Goal: Information Seeking & Learning: Learn about a topic

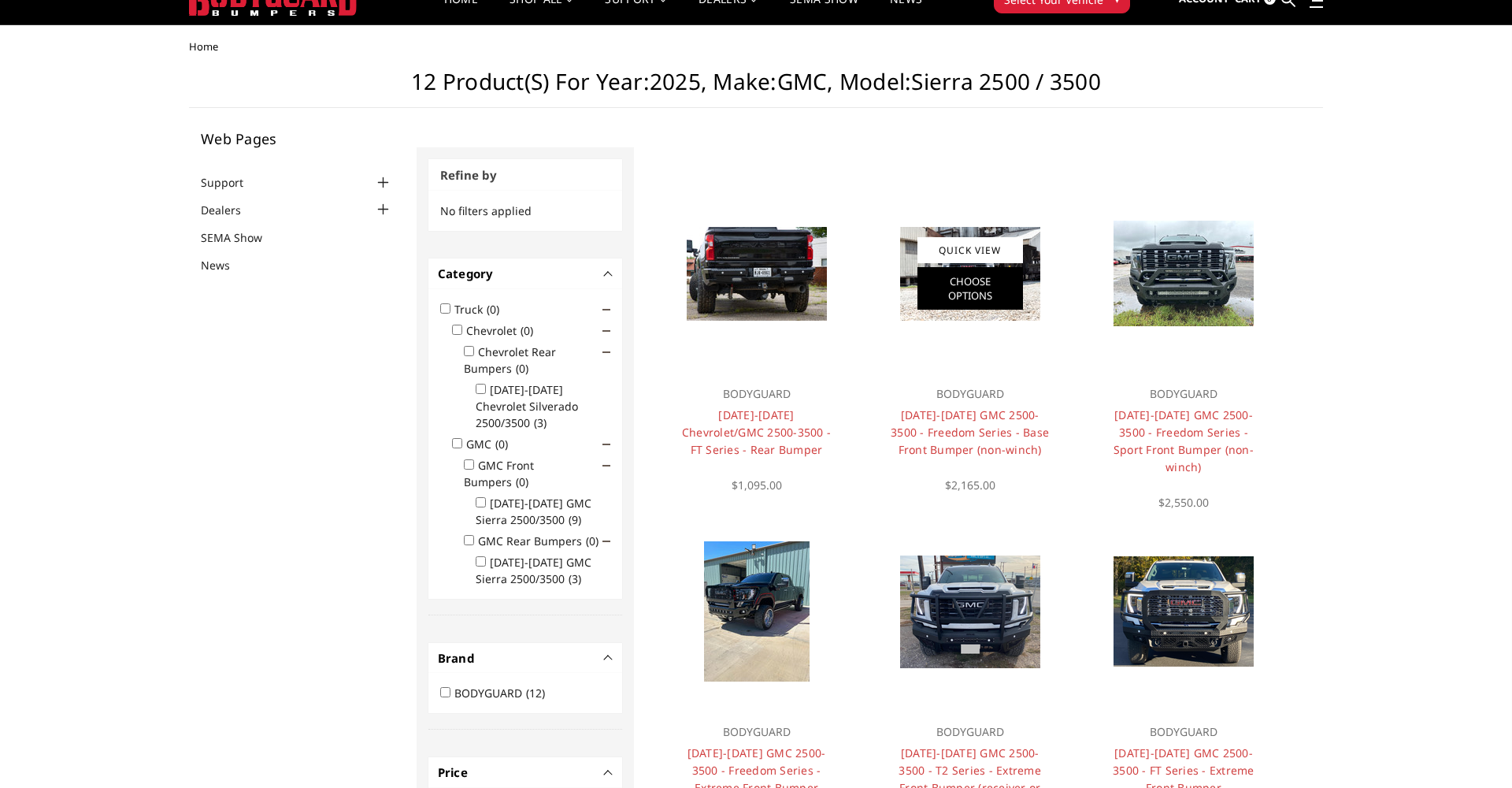
scroll to position [26, 0]
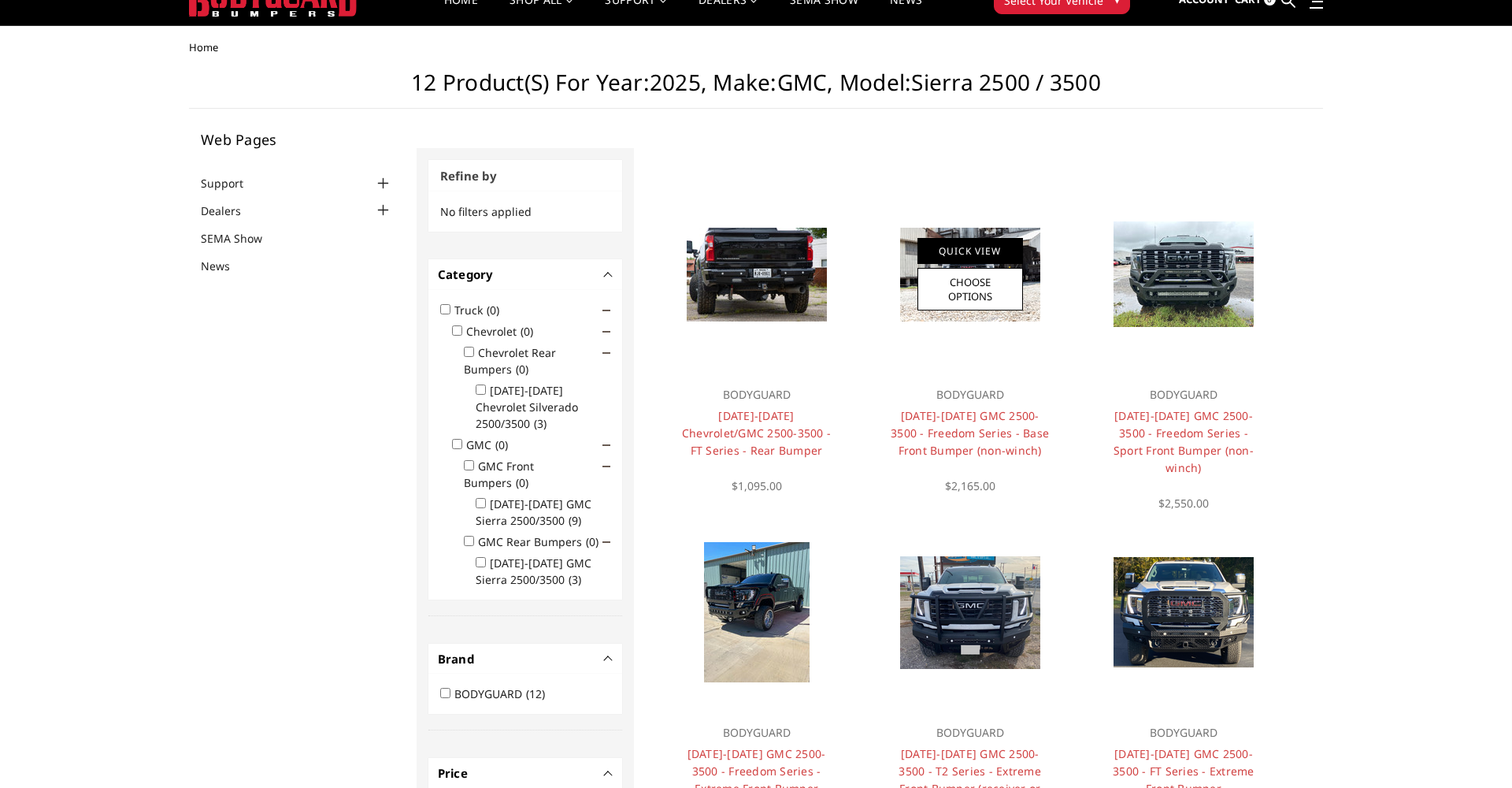
click at [999, 249] on link "Quick View" at bounding box center [970, 251] width 105 height 26
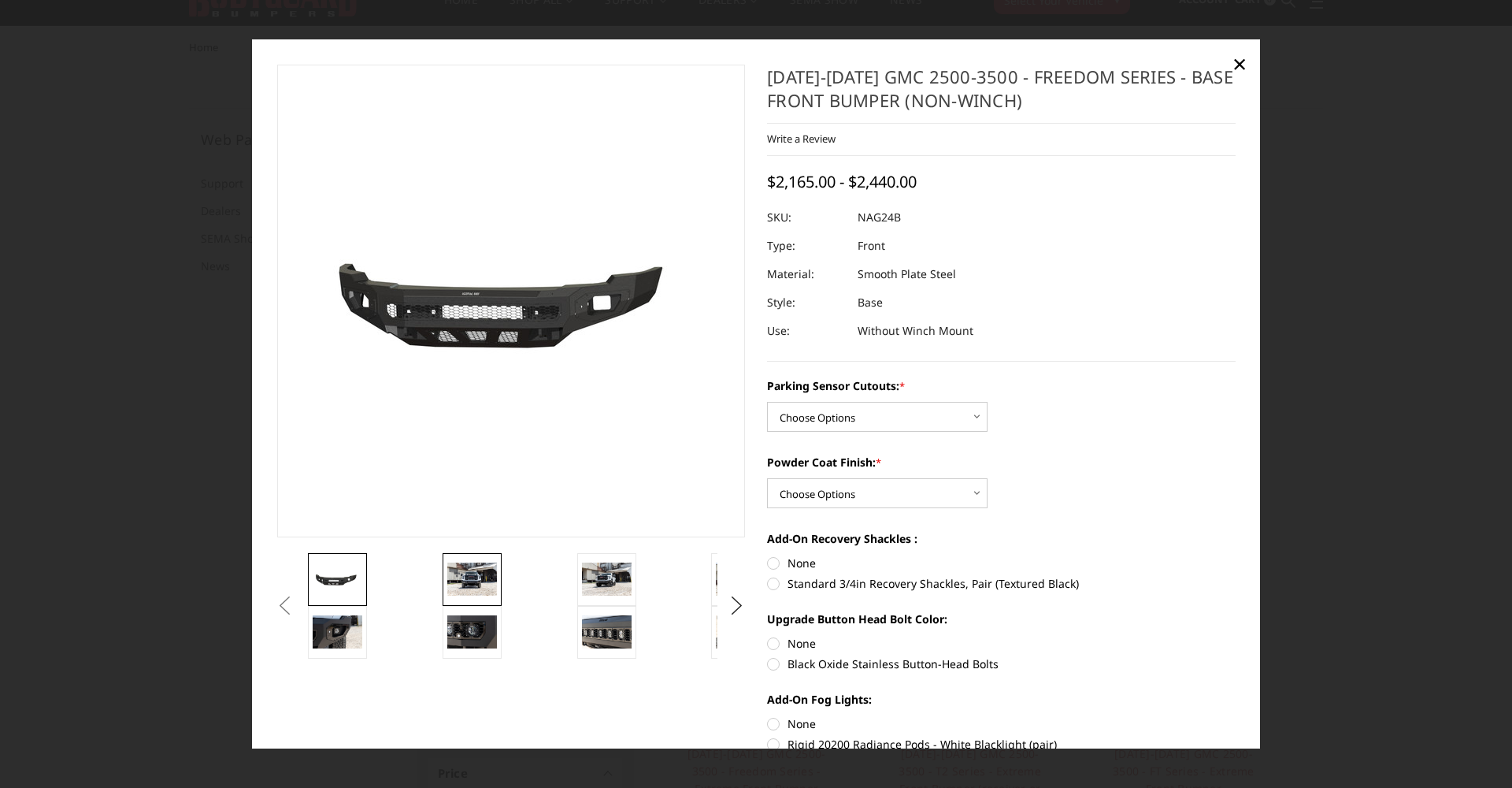
click at [483, 584] on img at bounding box center [472, 579] width 49 height 34
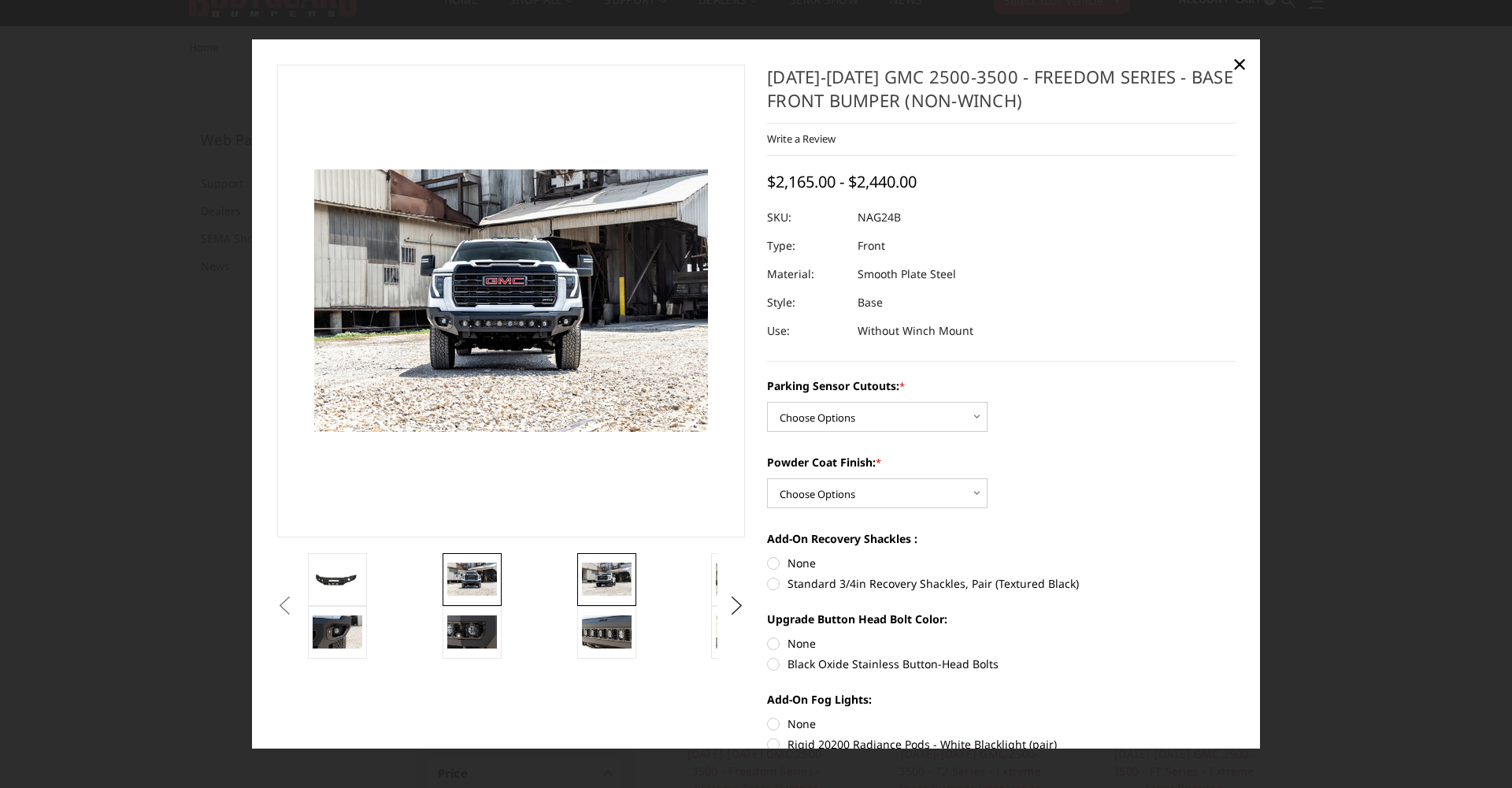
click at [601, 589] on img at bounding box center [606, 579] width 49 height 34
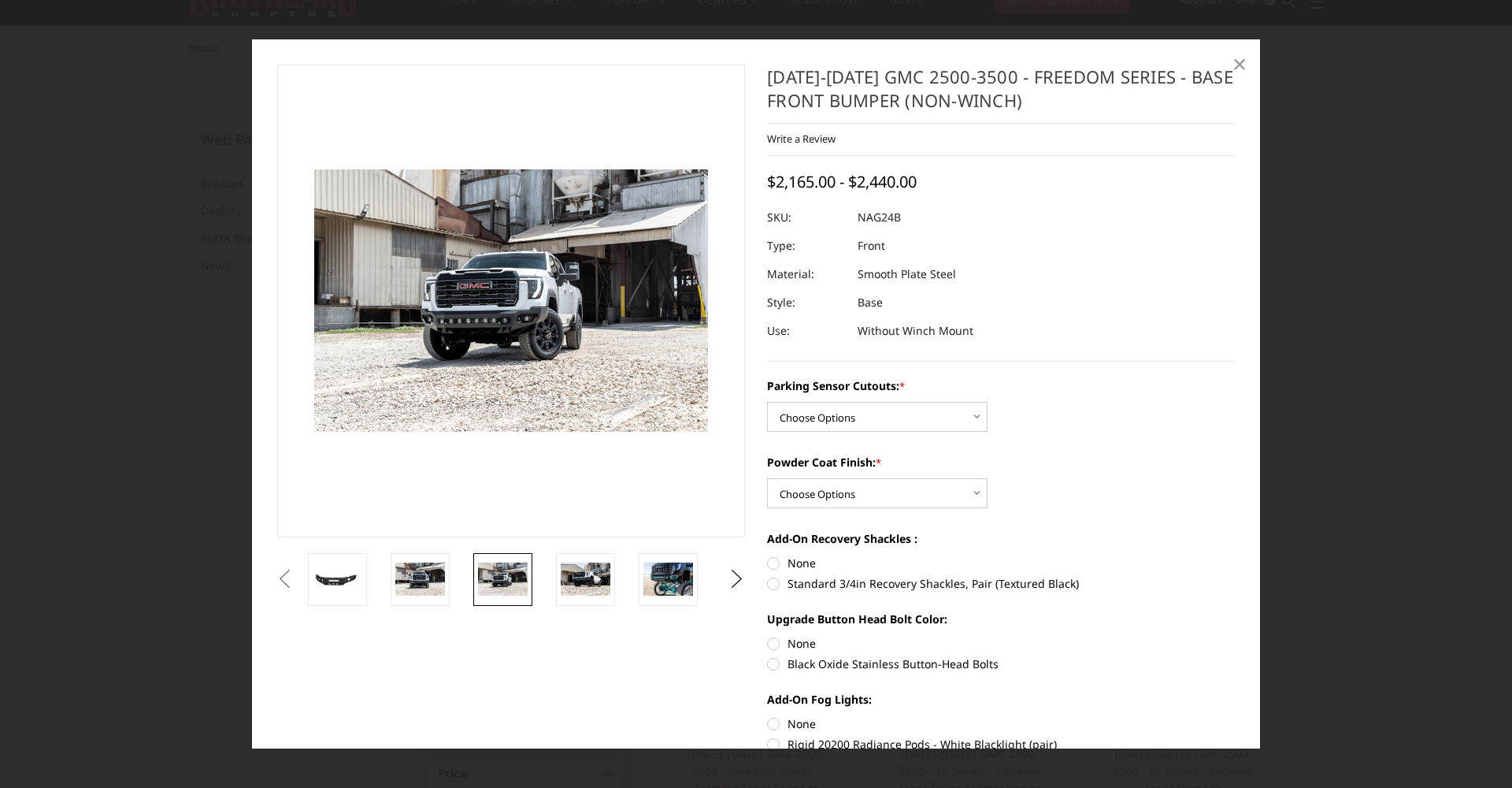
click at [1240, 59] on span "×" at bounding box center [1239, 63] width 14 height 34
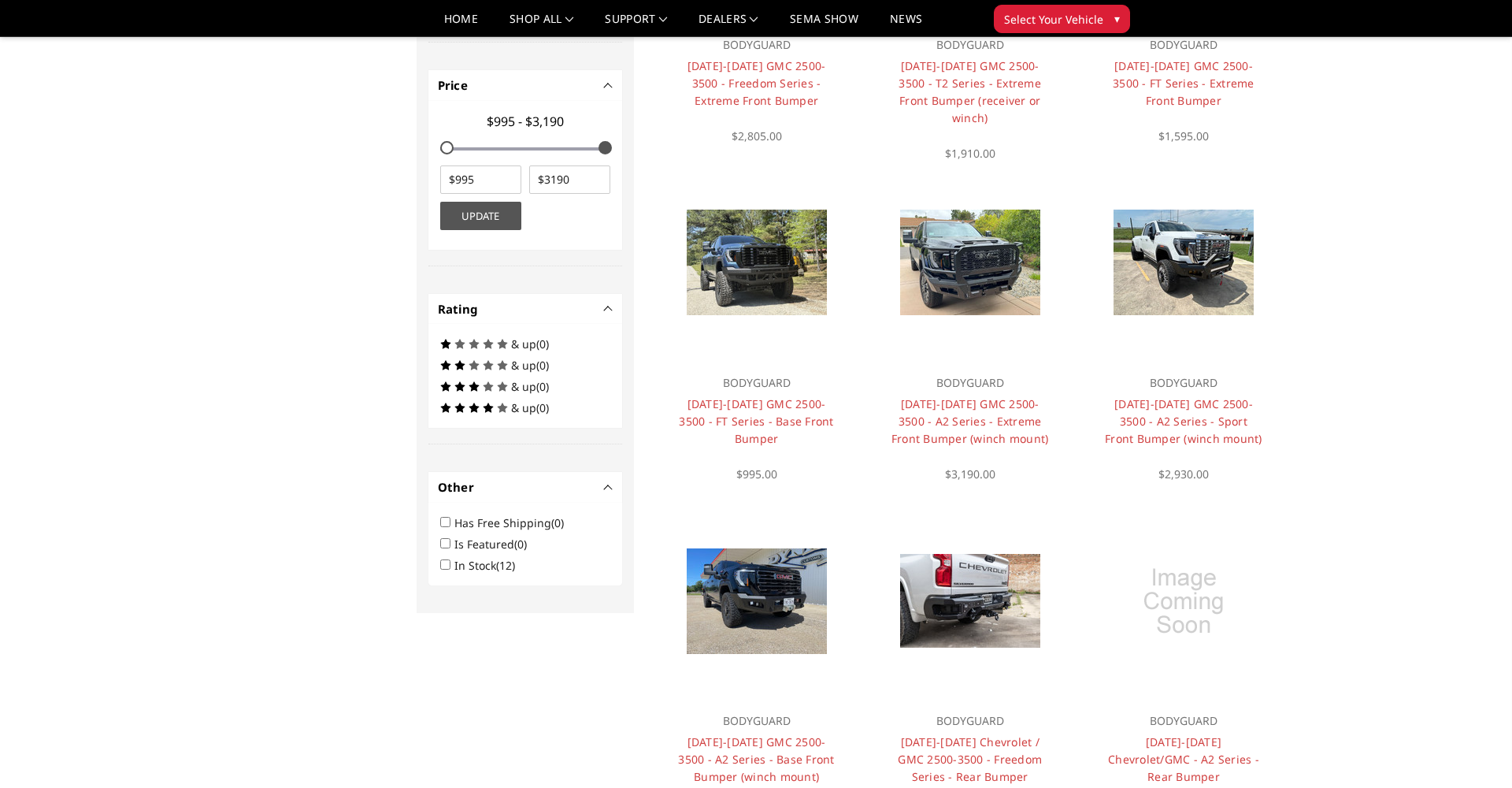
scroll to position [669, 0]
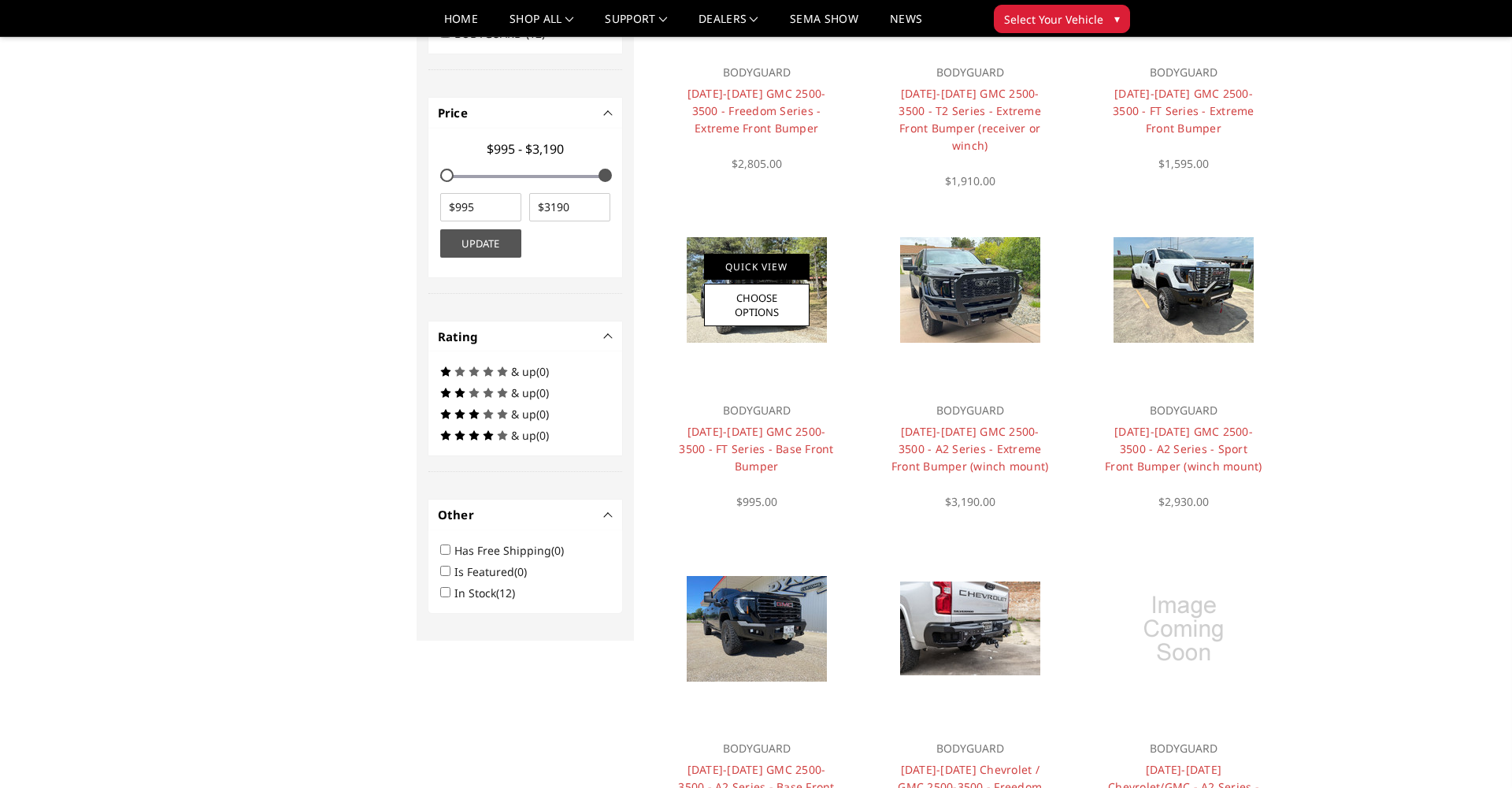
click at [789, 267] on link "Quick View" at bounding box center [756, 266] width 105 height 26
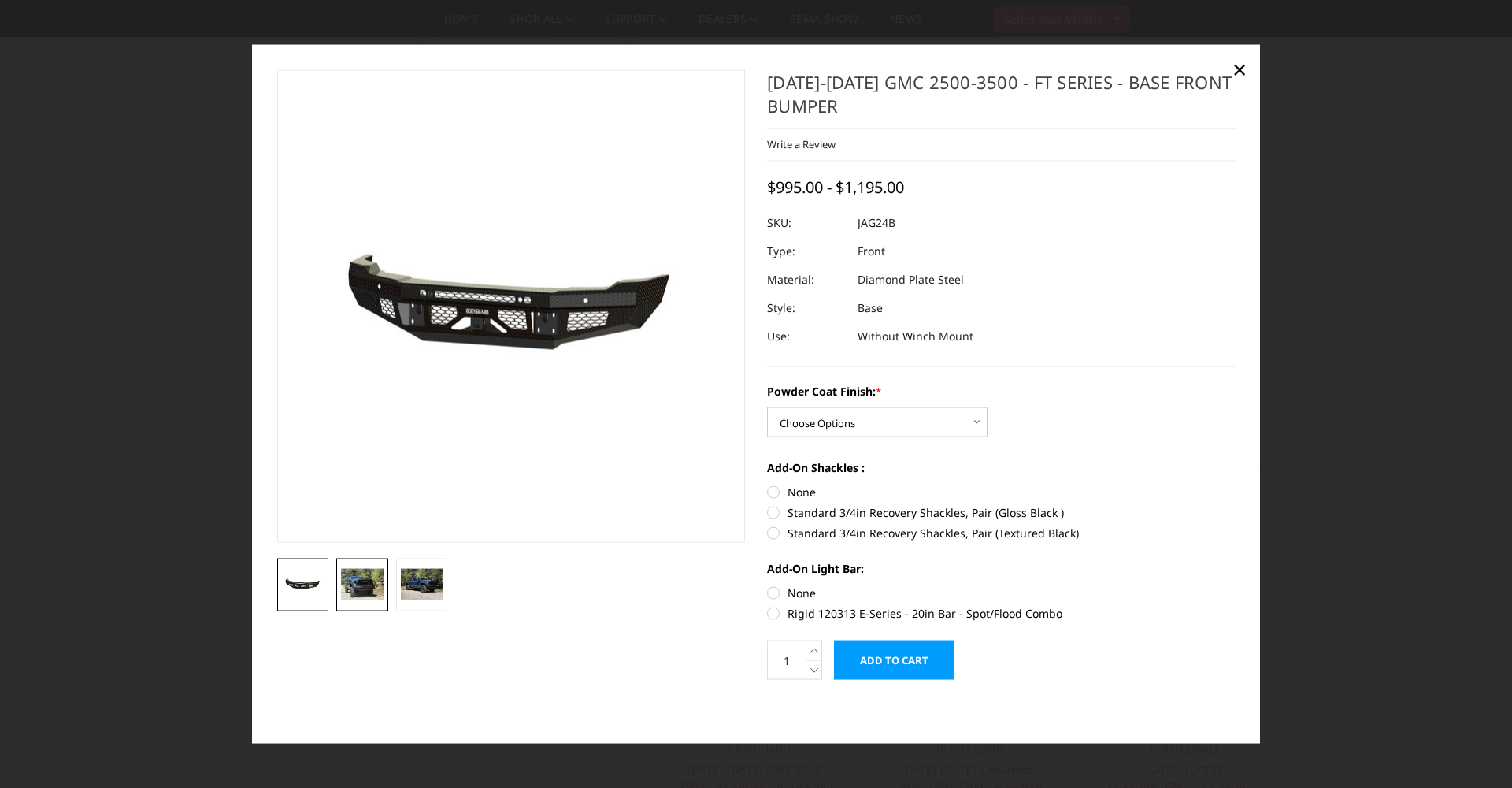
click at [378, 592] on img at bounding box center [362, 584] width 42 height 32
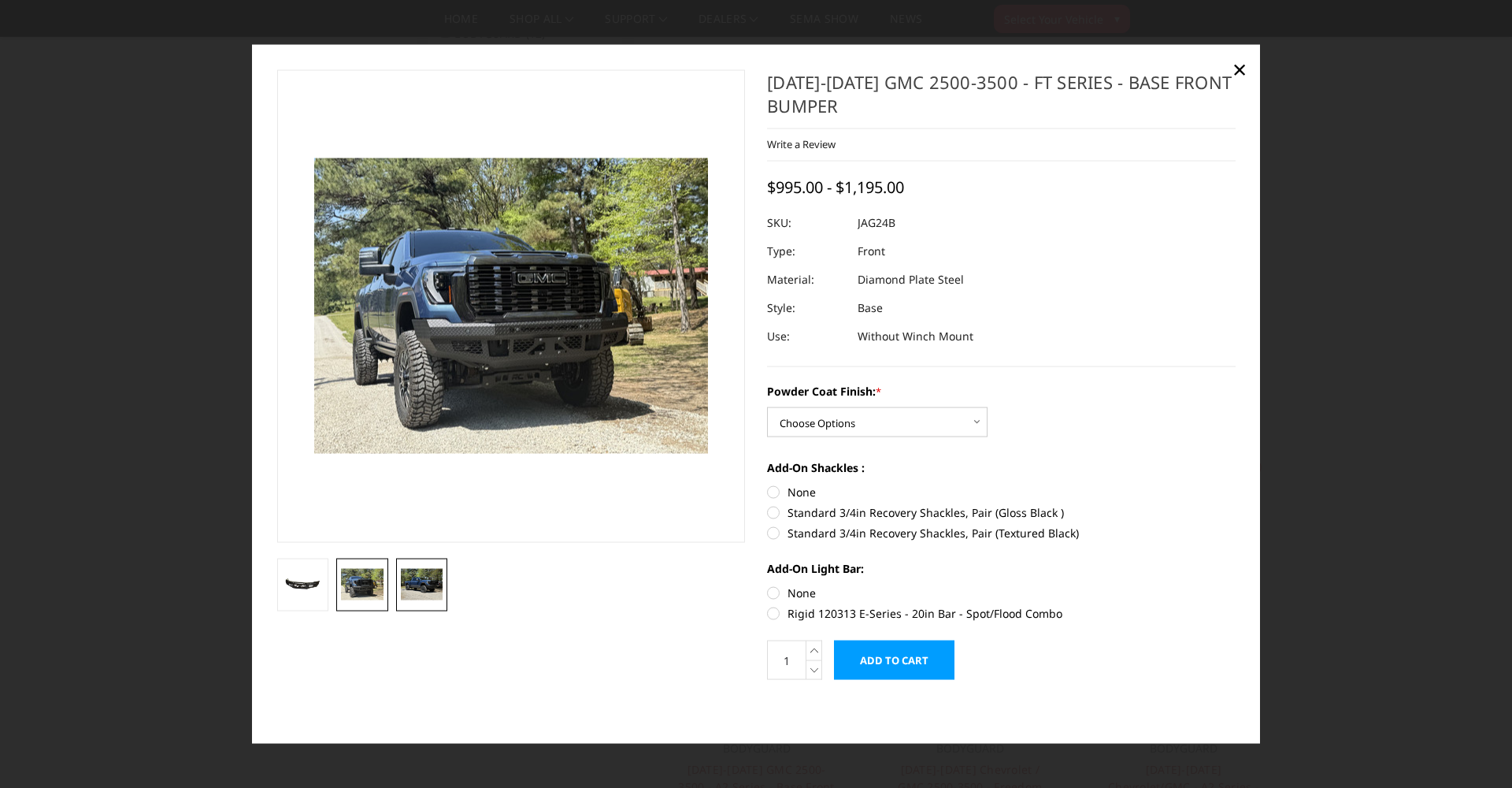
click at [421, 585] on img at bounding box center [422, 584] width 42 height 32
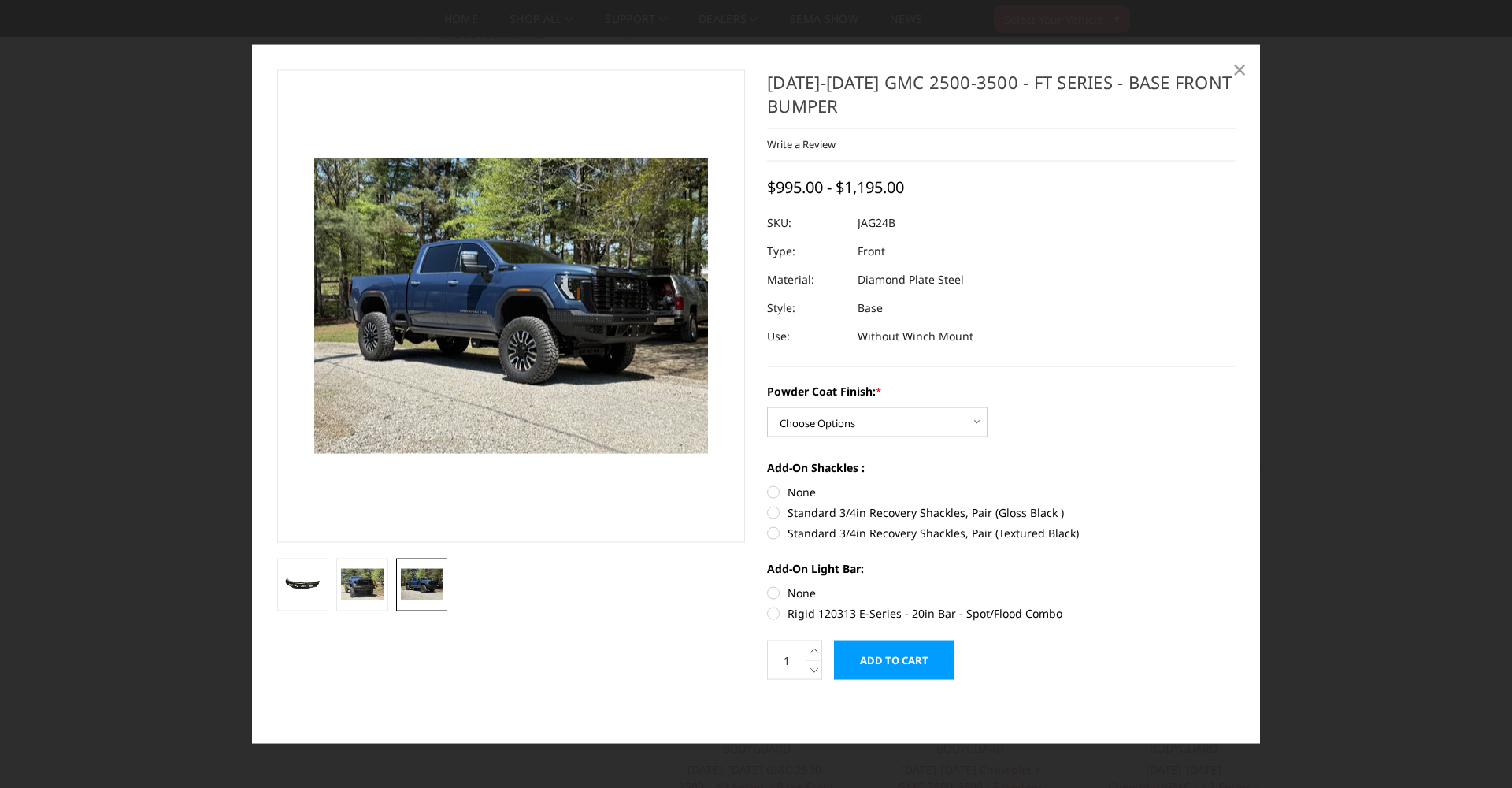
click at [1240, 66] on span "×" at bounding box center [1239, 68] width 14 height 34
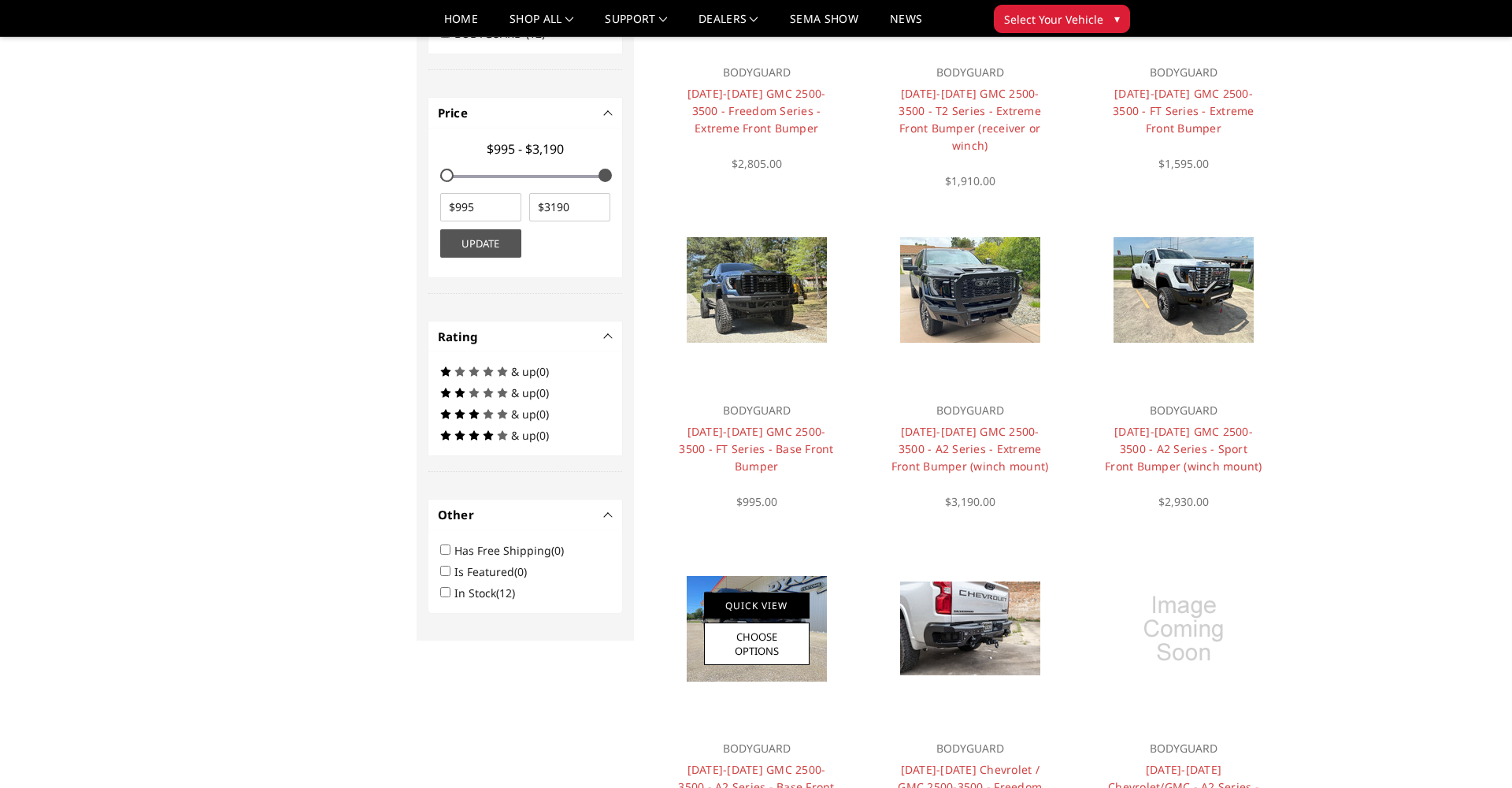
click at [771, 602] on link "Quick View" at bounding box center [756, 606] width 105 height 26
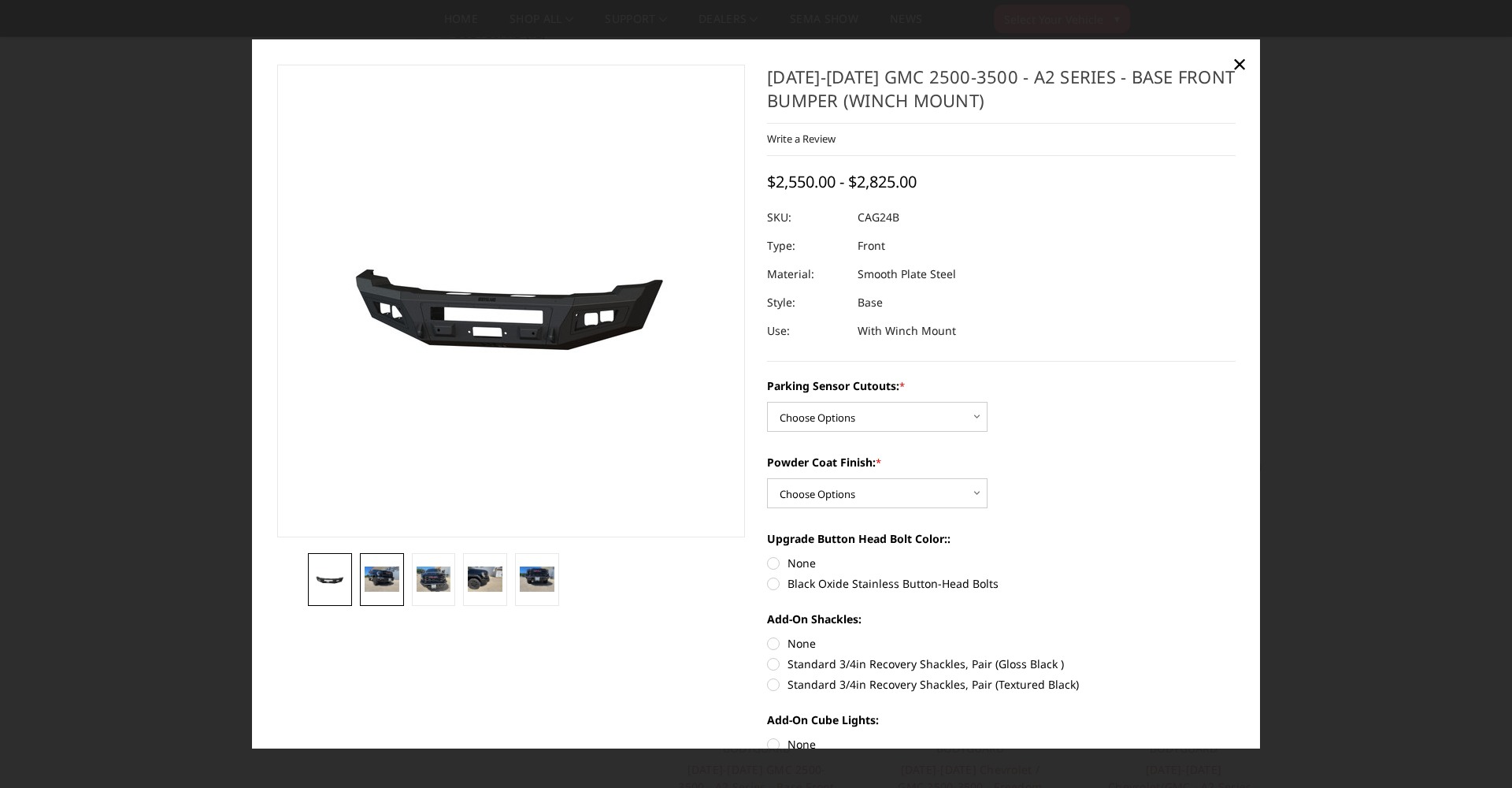
click at [385, 581] on img at bounding box center [381, 579] width 34 height 26
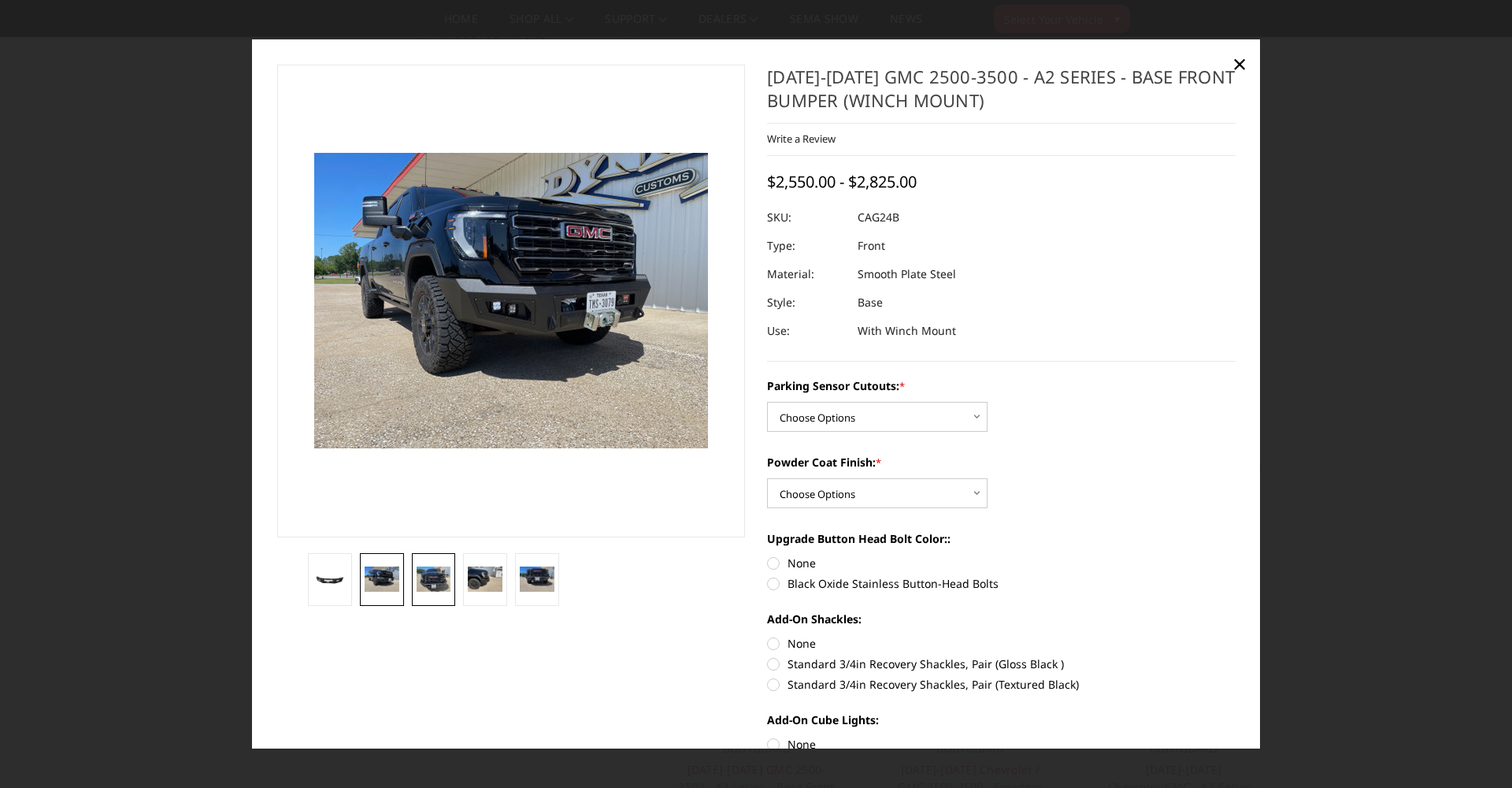
click at [436, 578] on img at bounding box center [434, 579] width 34 height 26
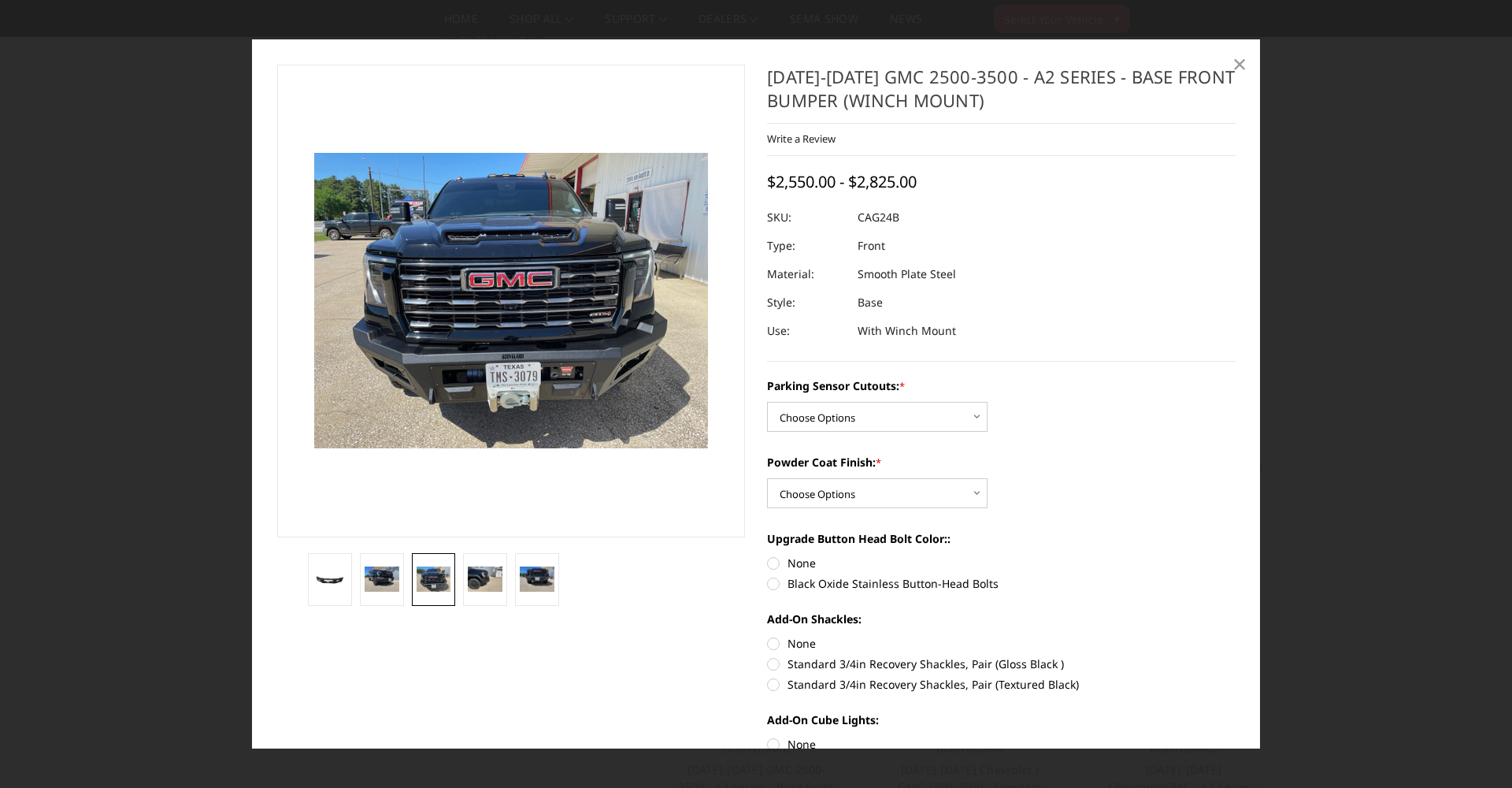
click at [1240, 69] on span "×" at bounding box center [1239, 63] width 14 height 34
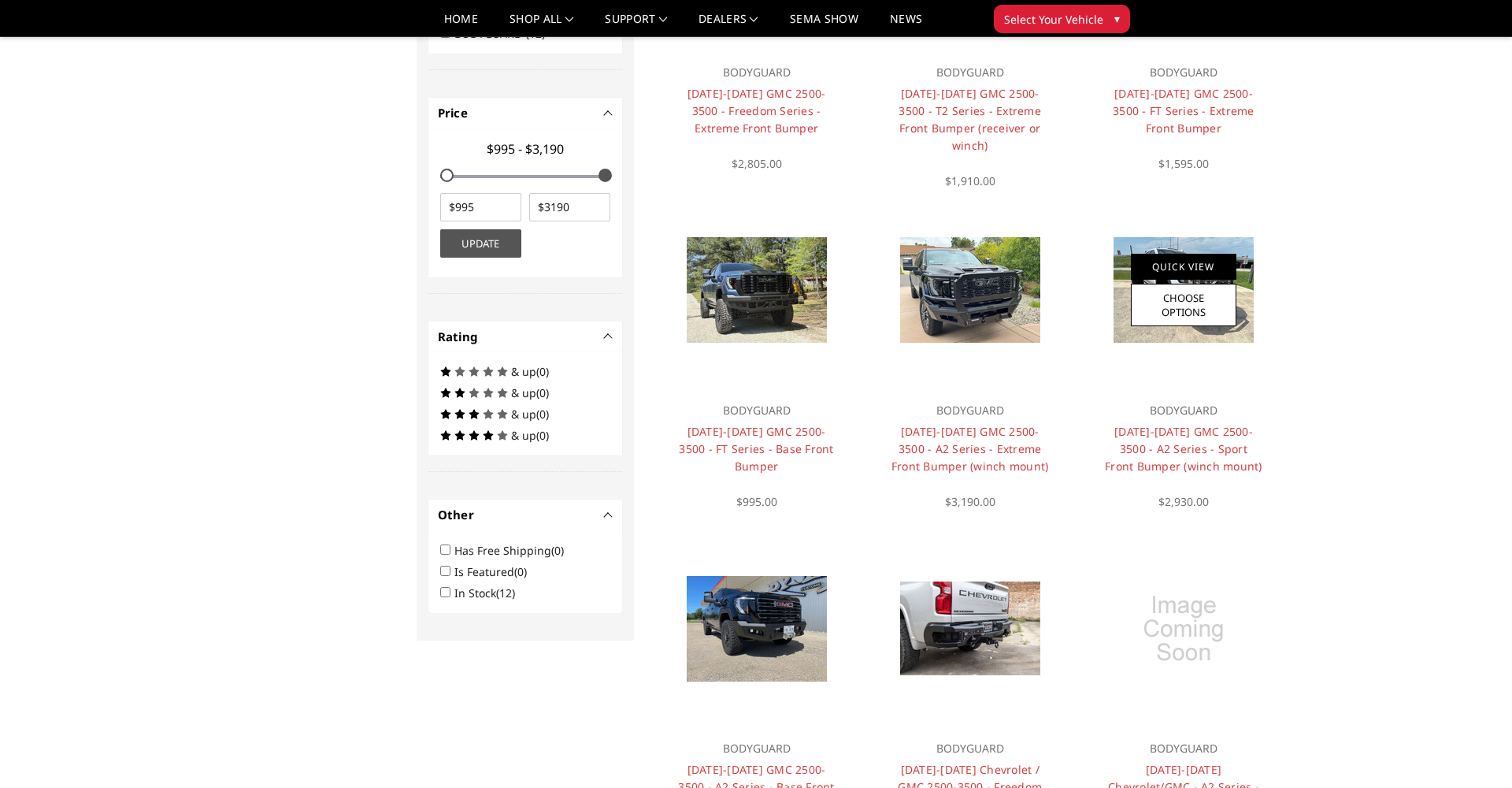
click at [1157, 263] on link "Quick View" at bounding box center [1183, 266] width 105 height 26
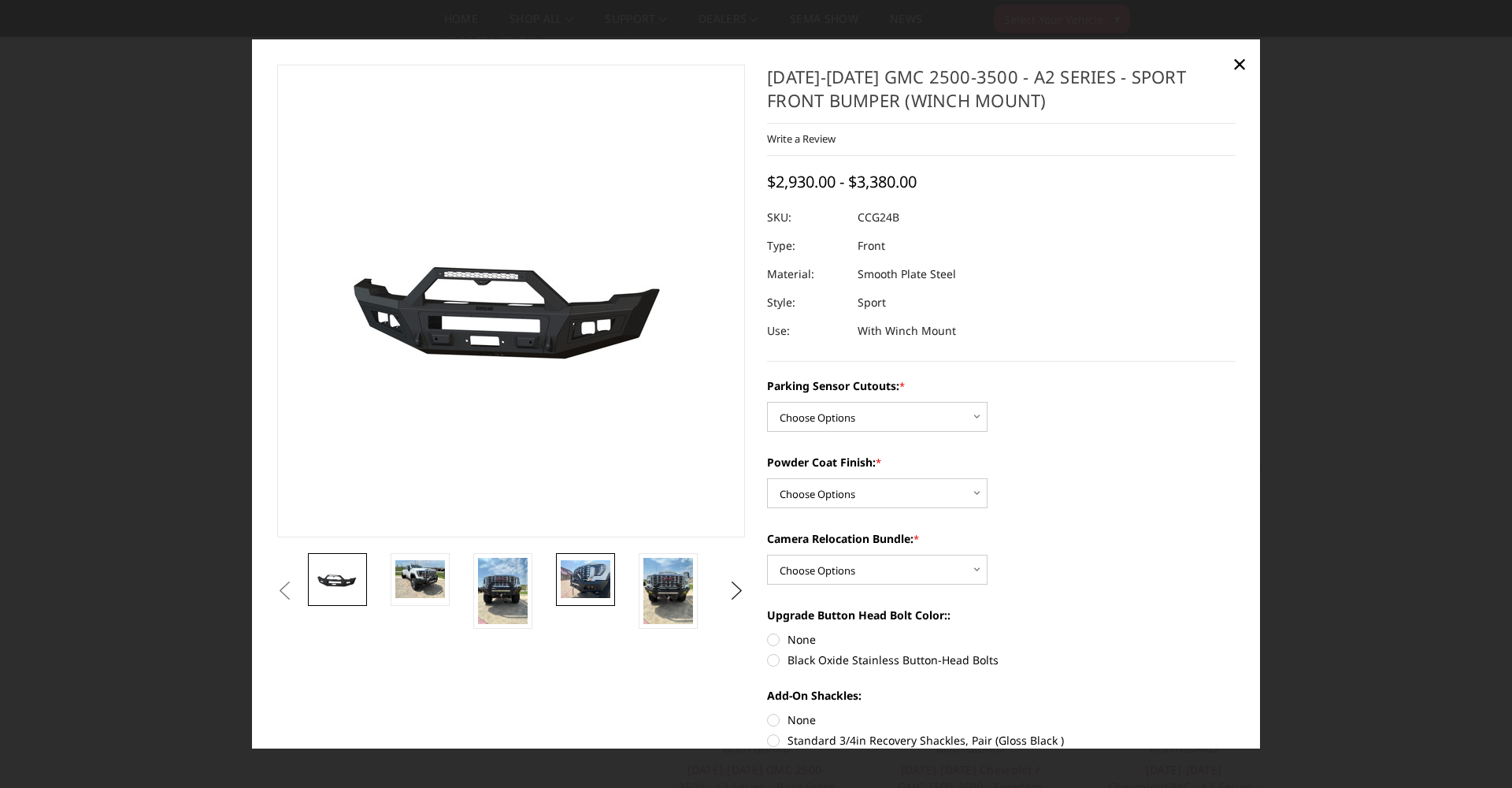
click at [580, 585] on img at bounding box center [585, 579] width 49 height 37
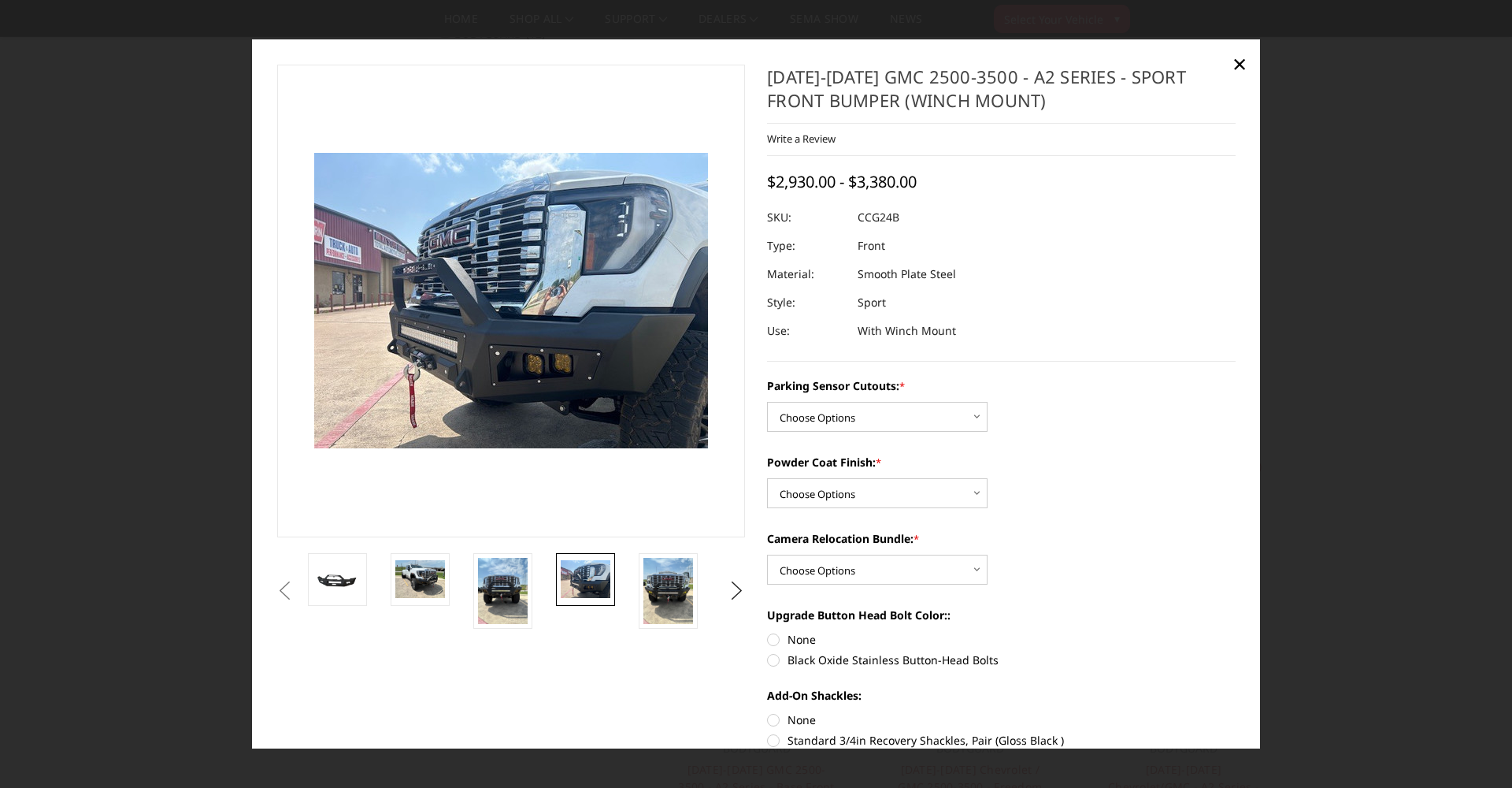
scroll to position [2, 0]
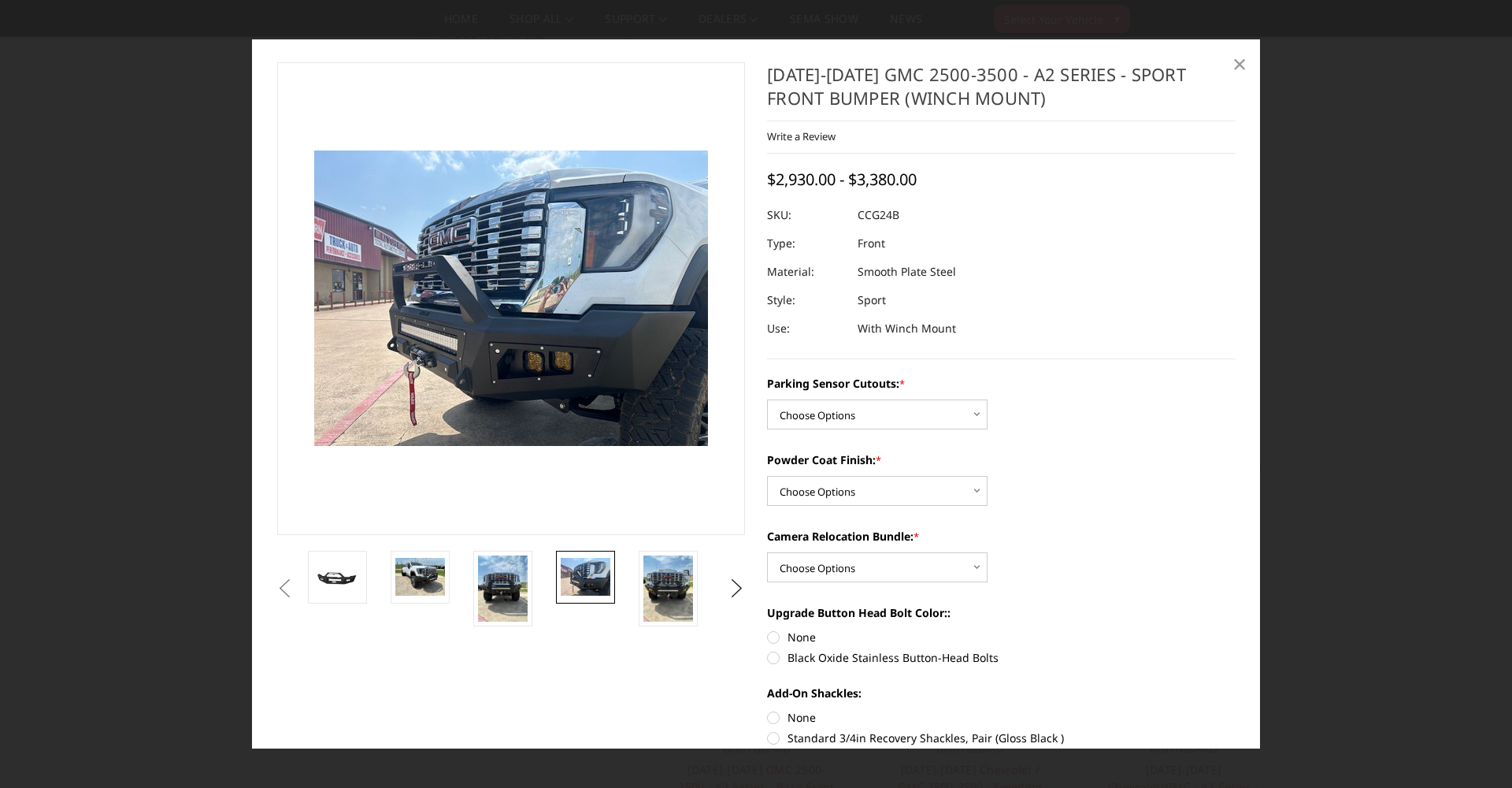
click at [1240, 64] on span "×" at bounding box center [1239, 63] width 14 height 34
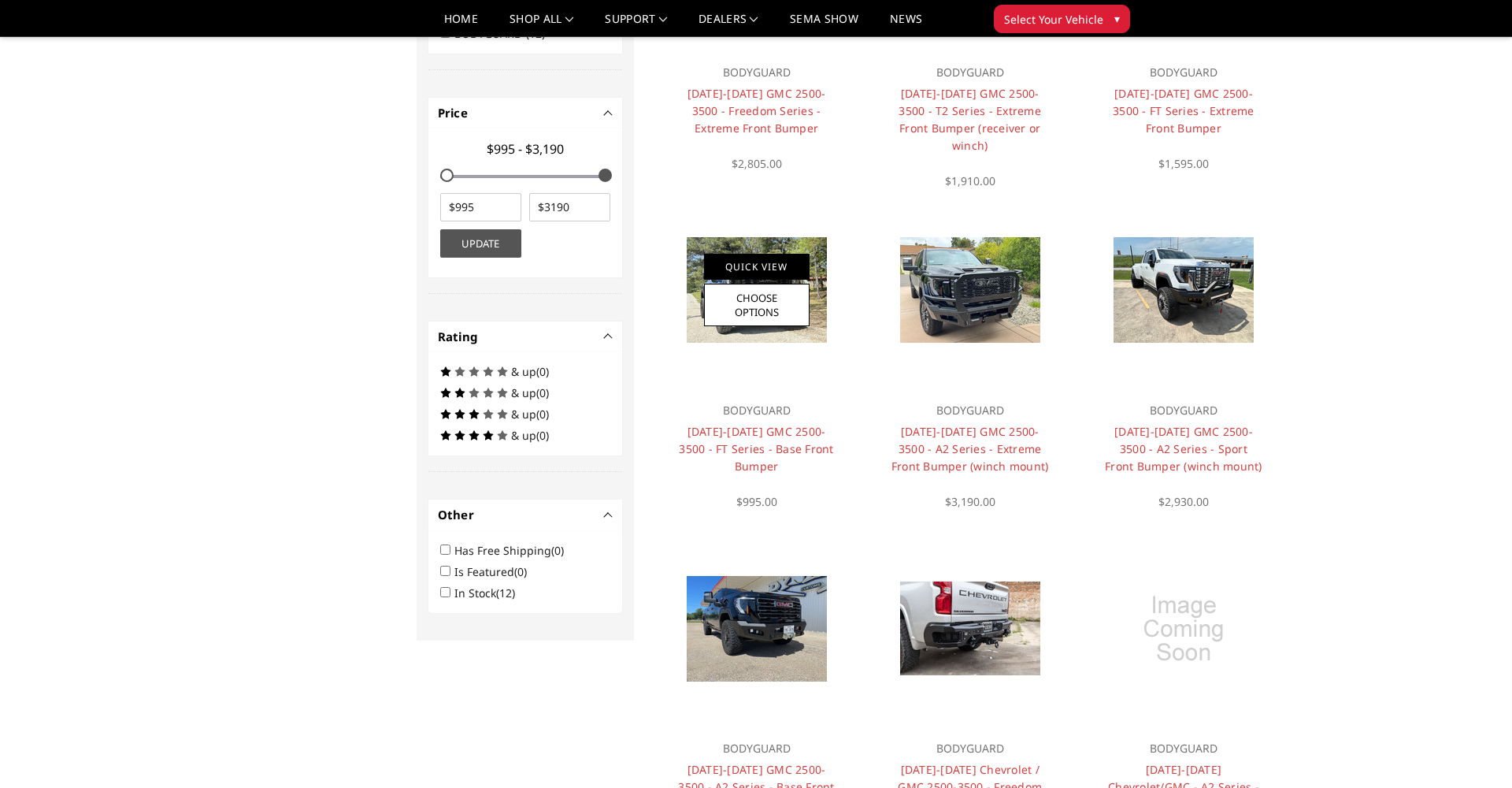
click at [776, 264] on link "Quick View" at bounding box center [756, 266] width 105 height 26
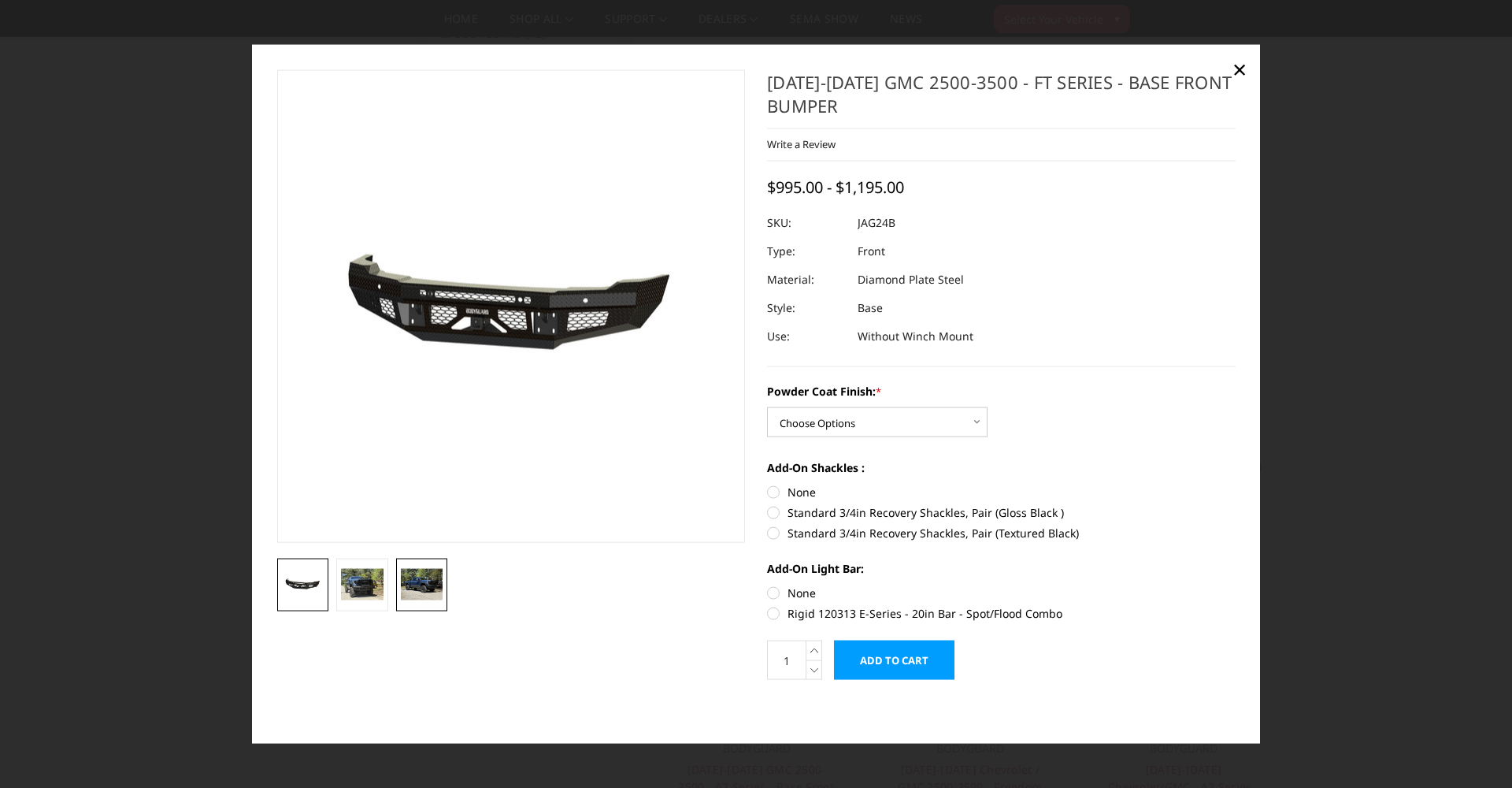
click at [413, 585] on img at bounding box center [422, 584] width 42 height 32
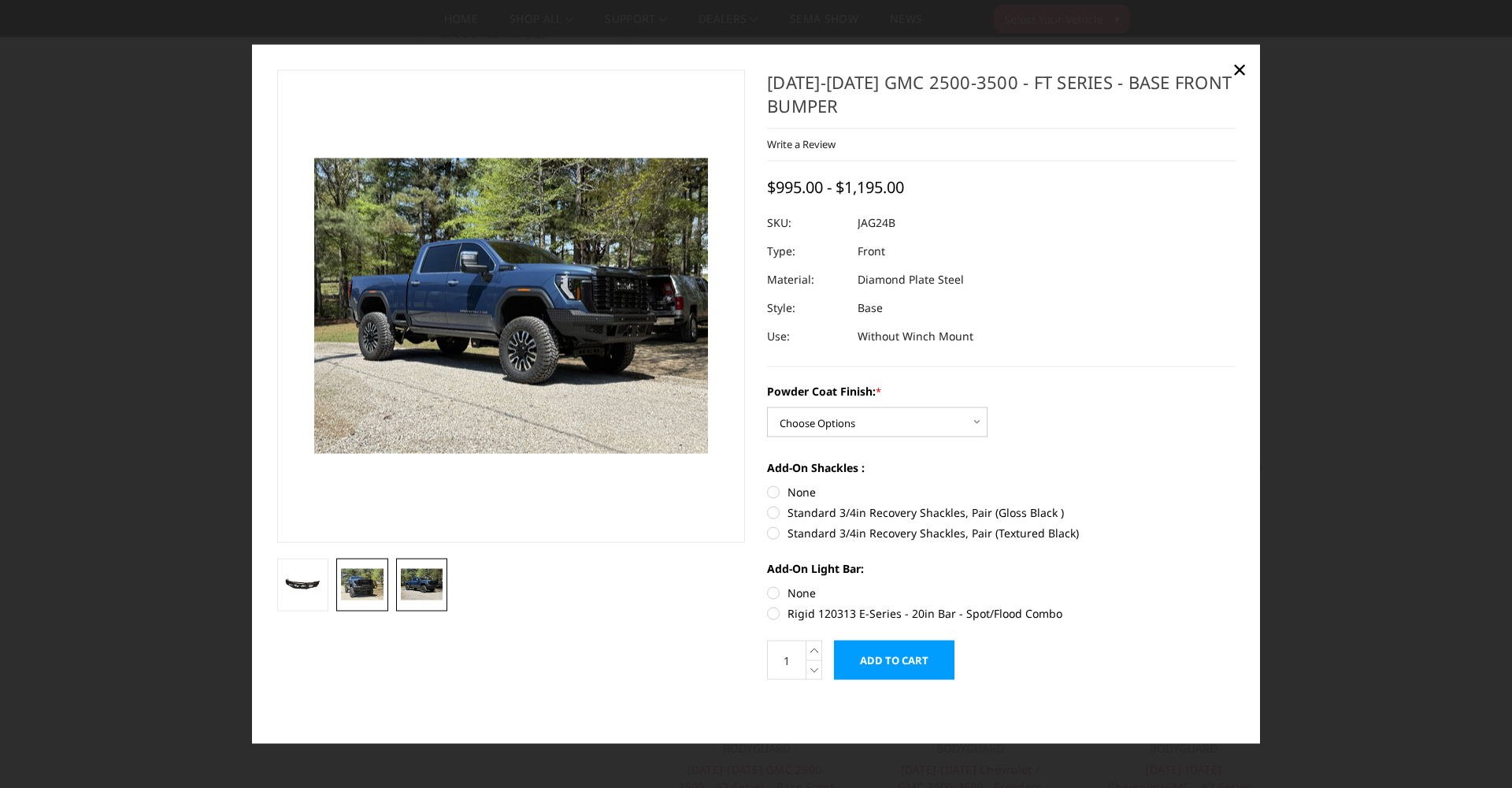
click at [378, 577] on img at bounding box center [362, 584] width 42 height 32
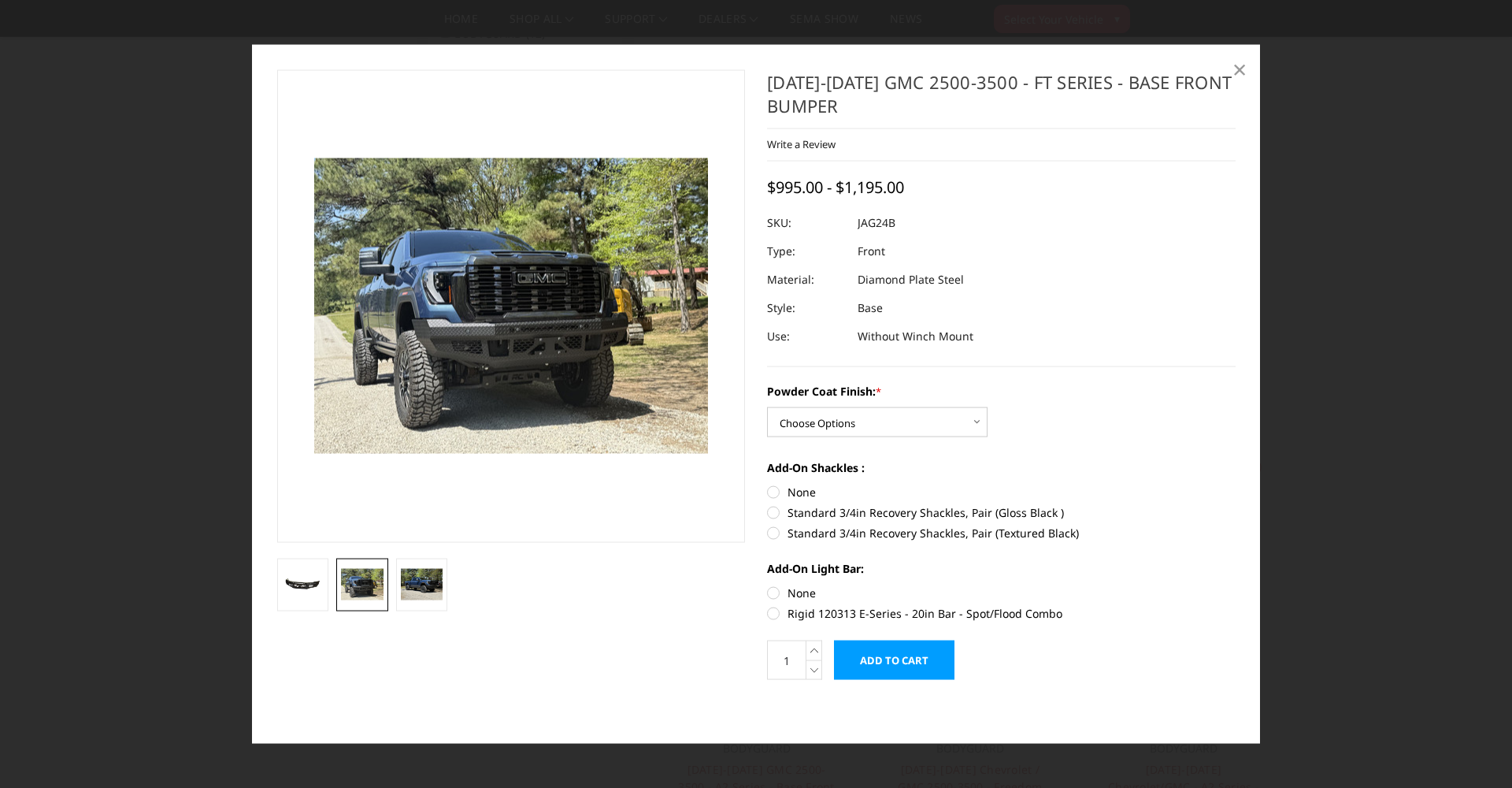
click at [1235, 72] on span "×" at bounding box center [1239, 68] width 14 height 34
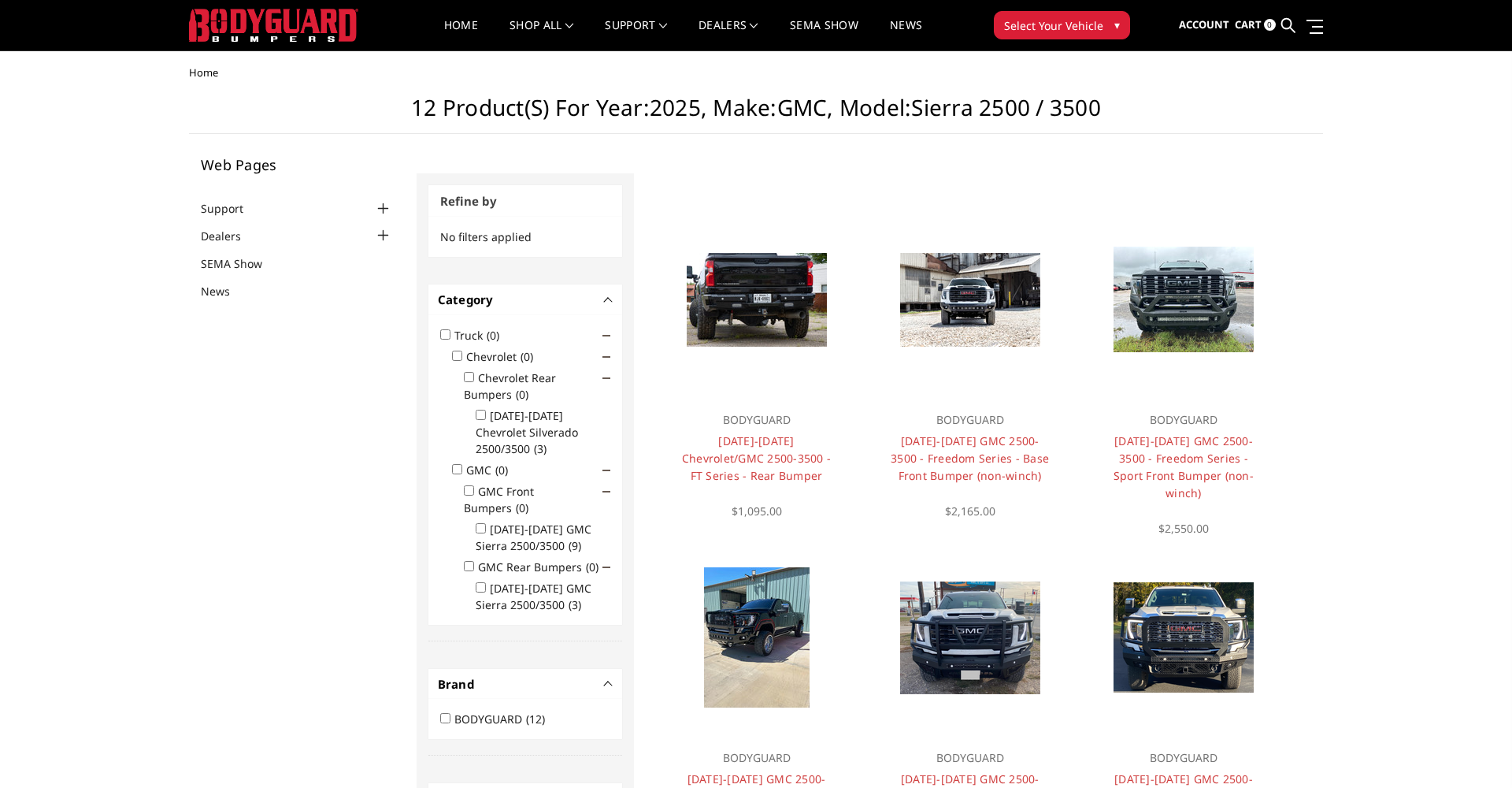
scroll to position [0, 0]
click at [778, 275] on link "Quick View" at bounding box center [756, 276] width 105 height 26
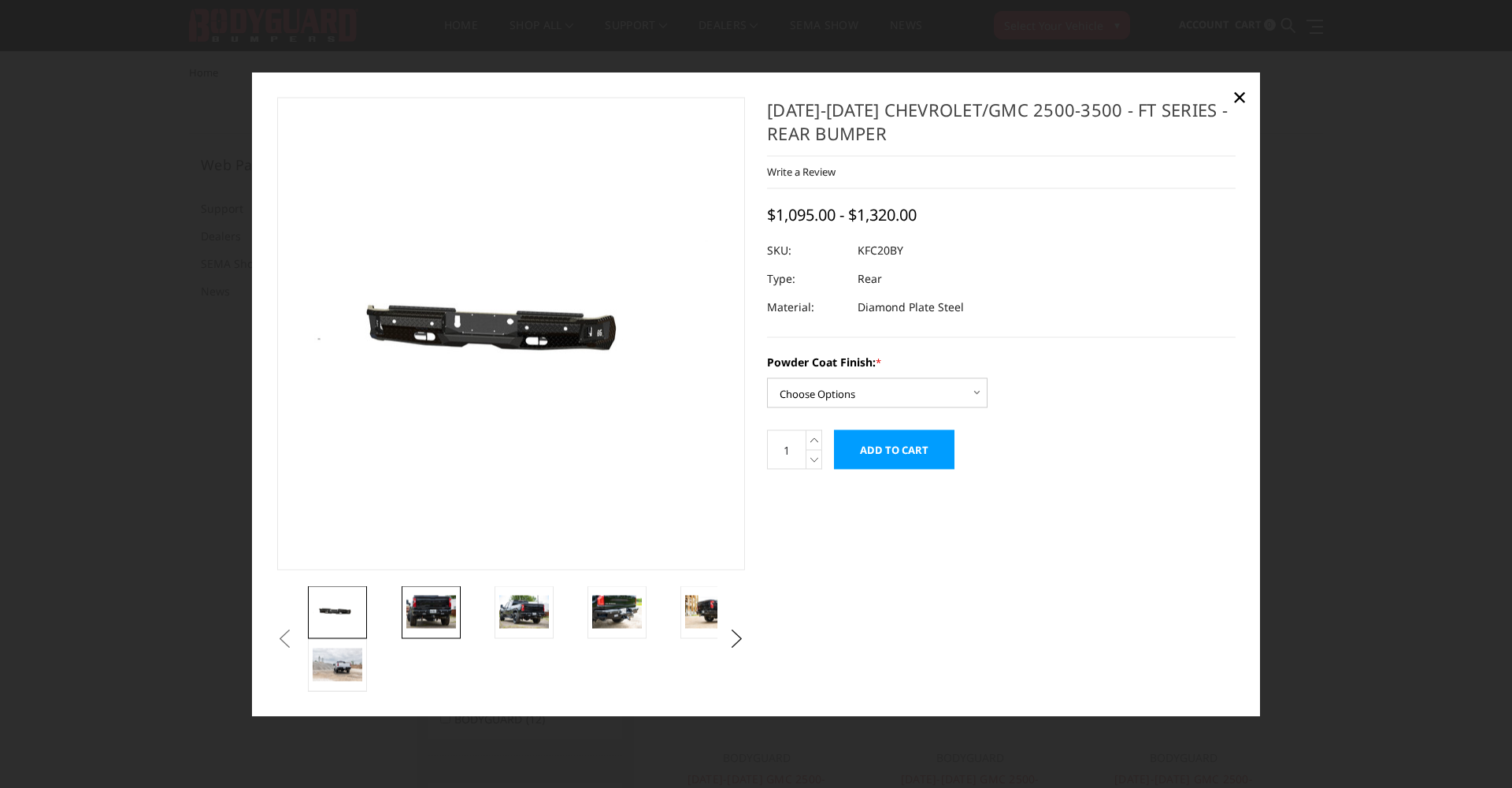
click at [447, 616] on img at bounding box center [431, 611] width 49 height 34
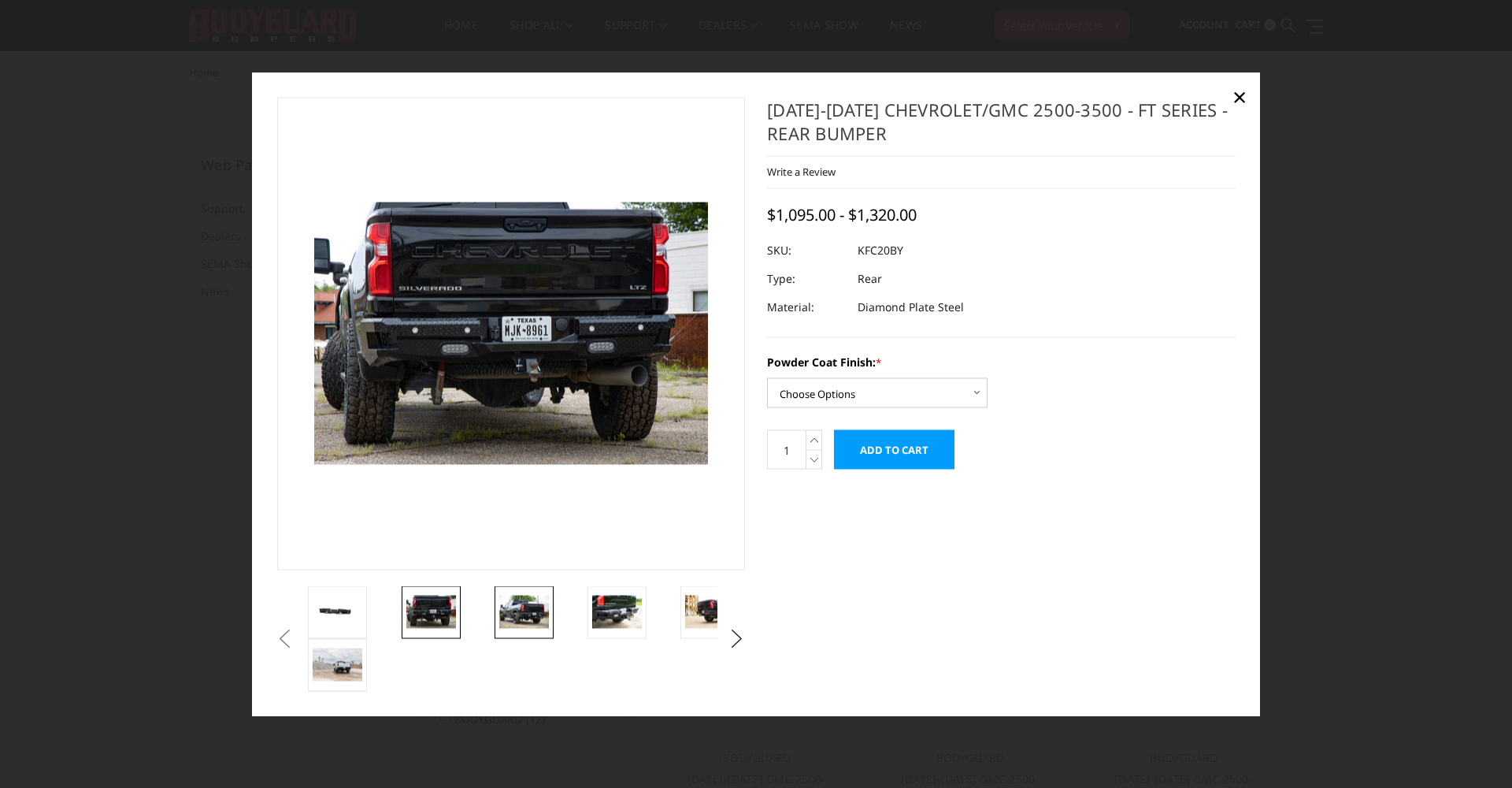
click at [506, 608] on img at bounding box center [524, 611] width 49 height 34
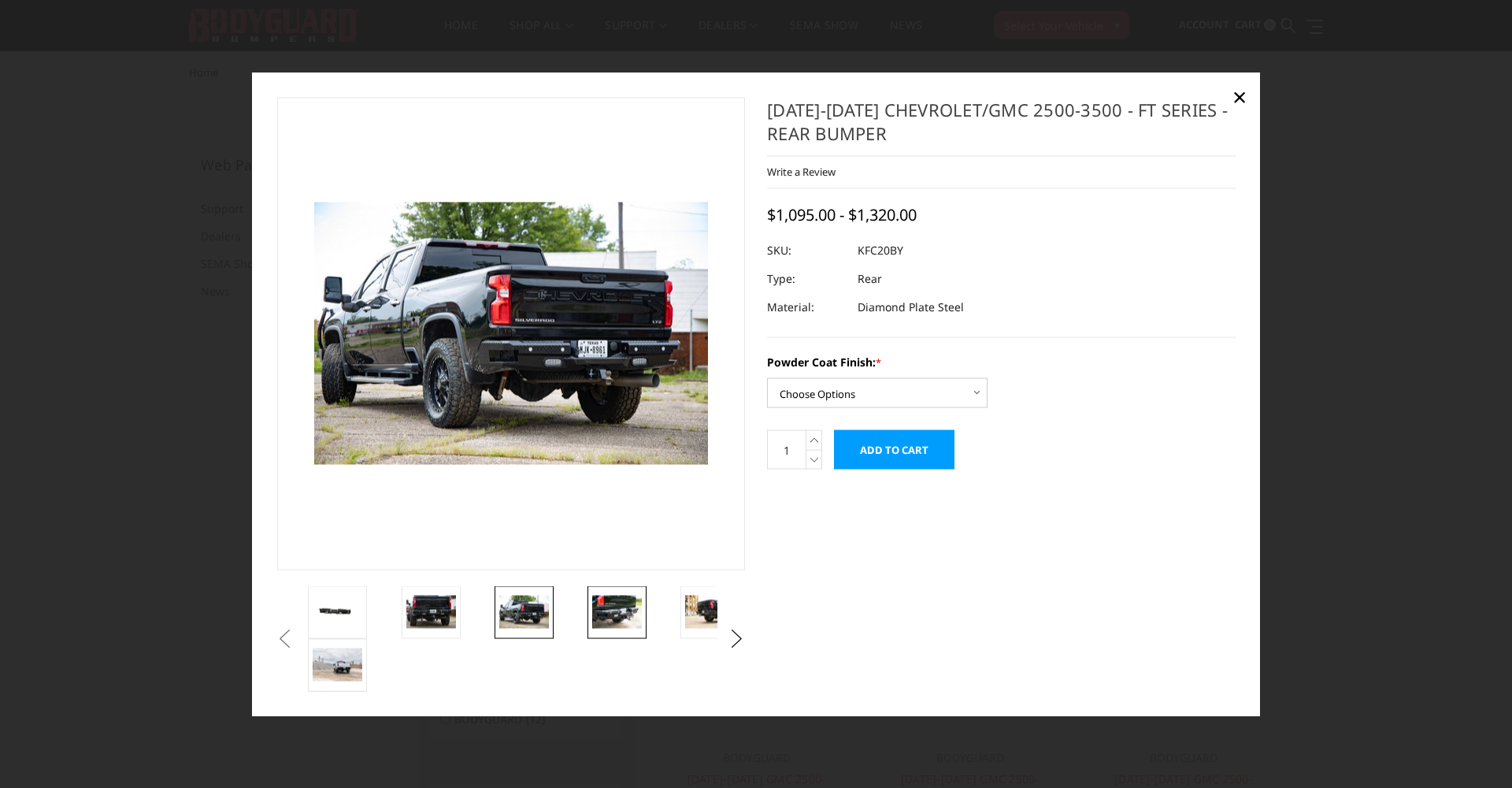
click at [613, 598] on img at bounding box center [617, 611] width 49 height 34
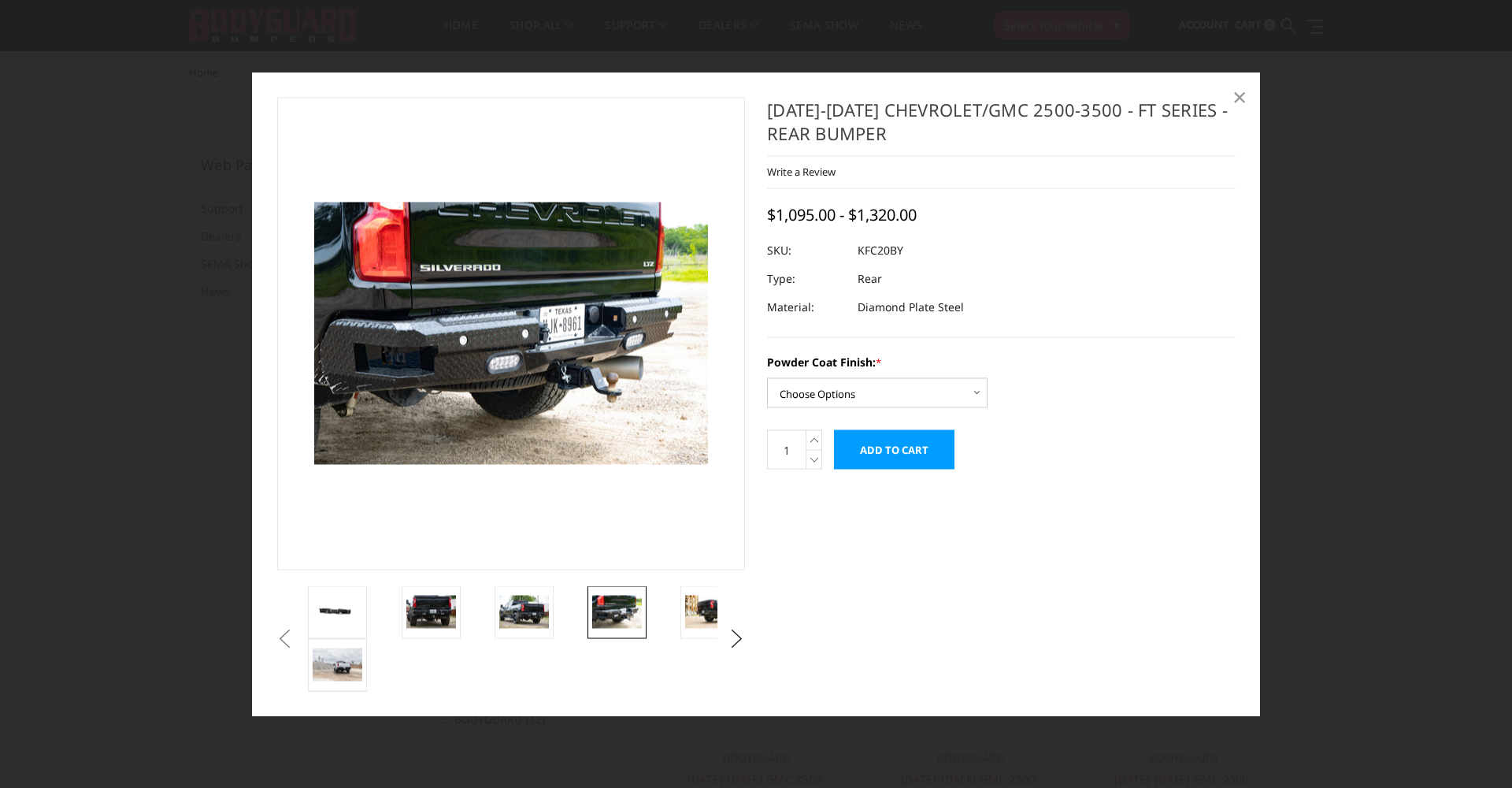
click at [1244, 92] on span "×" at bounding box center [1239, 96] width 14 height 34
